Goal: Transaction & Acquisition: Purchase product/service

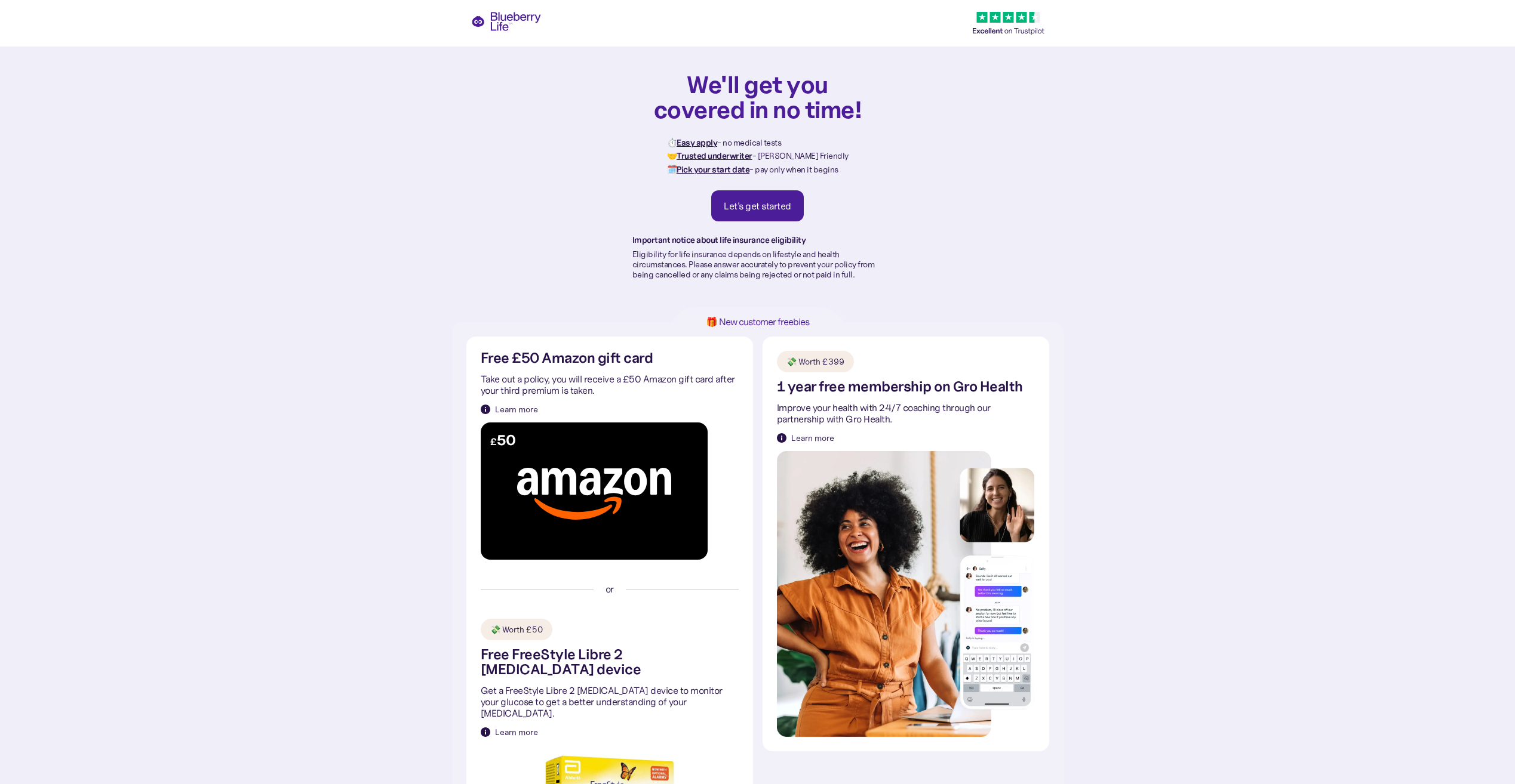
click at [753, 207] on div "Let's get started" at bounding box center [757, 206] width 67 height 12
